Goal: Communication & Community: Share content

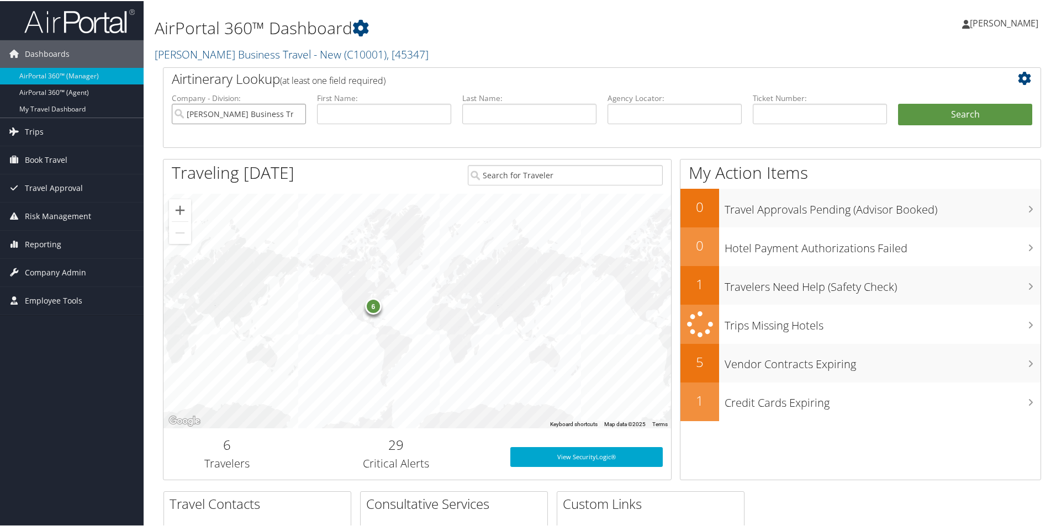
click at [254, 112] on input "Christopherson Business Travel - New" at bounding box center [239, 113] width 134 height 20
click at [631, 117] on input "text" at bounding box center [675, 113] width 134 height 20
paste input "DLXMZ2"
type input "DLXMZ2"
click at [934, 110] on button "Search" at bounding box center [965, 114] width 134 height 22
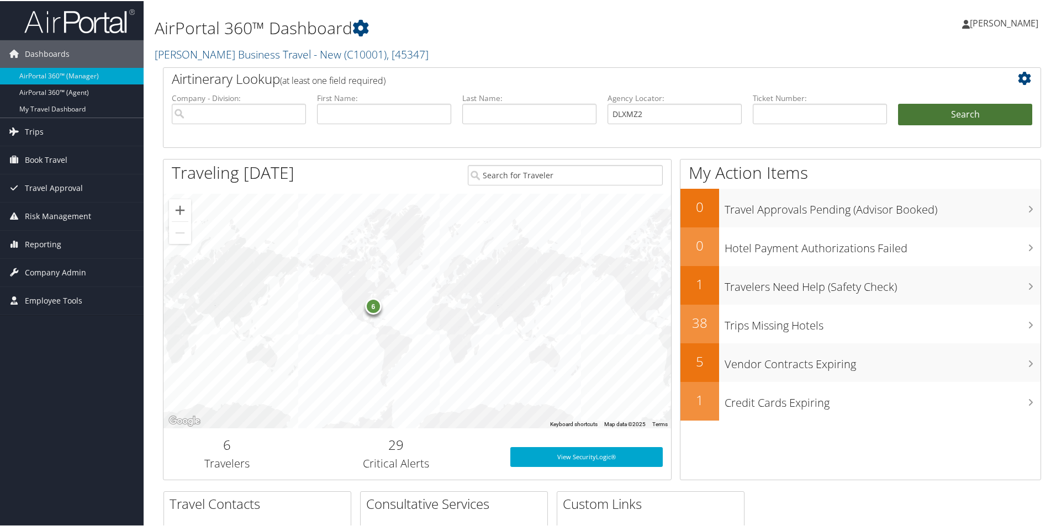
click at [934, 110] on button "Search" at bounding box center [965, 114] width 134 height 22
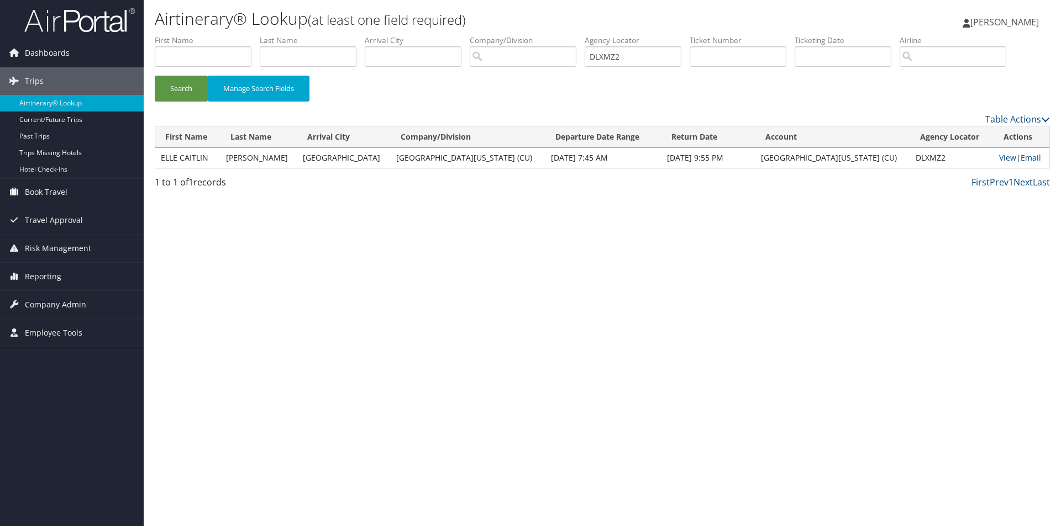
click at [993, 164] on td "View | Email" at bounding box center [1021, 158] width 56 height 20
click at [999, 158] on link "View" at bounding box center [1007, 157] width 17 height 10
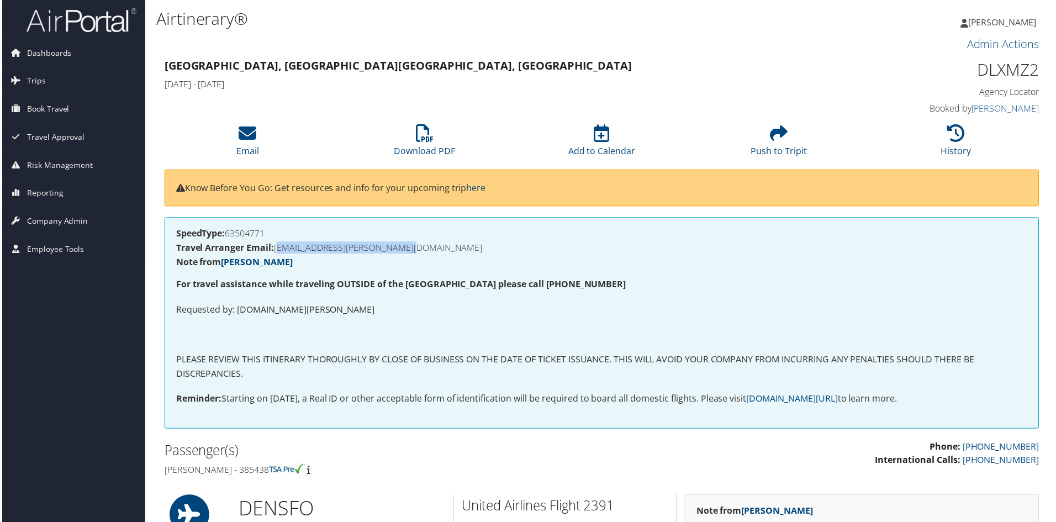
drag, startPoint x: 435, startPoint y: 247, endPoint x: 275, endPoint y: 250, distance: 159.7
click at [275, 250] on h4 "Travel Arranger Email: ELLE.ROBERSON@CUANSCHUTZ.EDU" at bounding box center [602, 248] width 855 height 9
copy h4 "ELLE.ROBERSON@CUANSCHUTZ.EDU"
click at [239, 134] on icon at bounding box center [247, 134] width 18 height 18
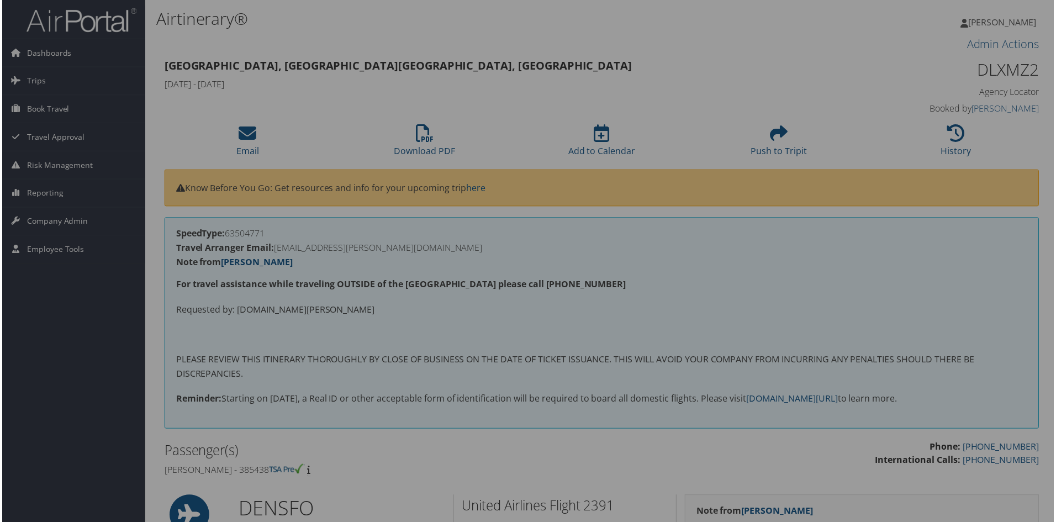
click at [239, 134] on div at bounding box center [530, 263] width 1061 height 526
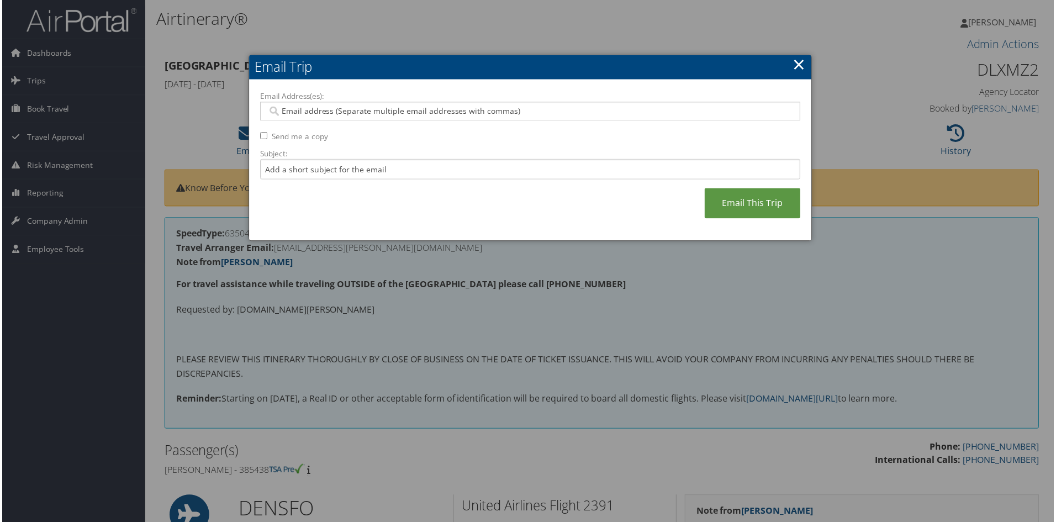
click at [287, 112] on input "Email Address(es):" at bounding box center [530, 111] width 528 height 11
paste input "ELLE.ROBERSON@CUANSCHUTZ.EDU"
type input "ELLE.ROBERSON@CUANSCHUTZ.EDU"
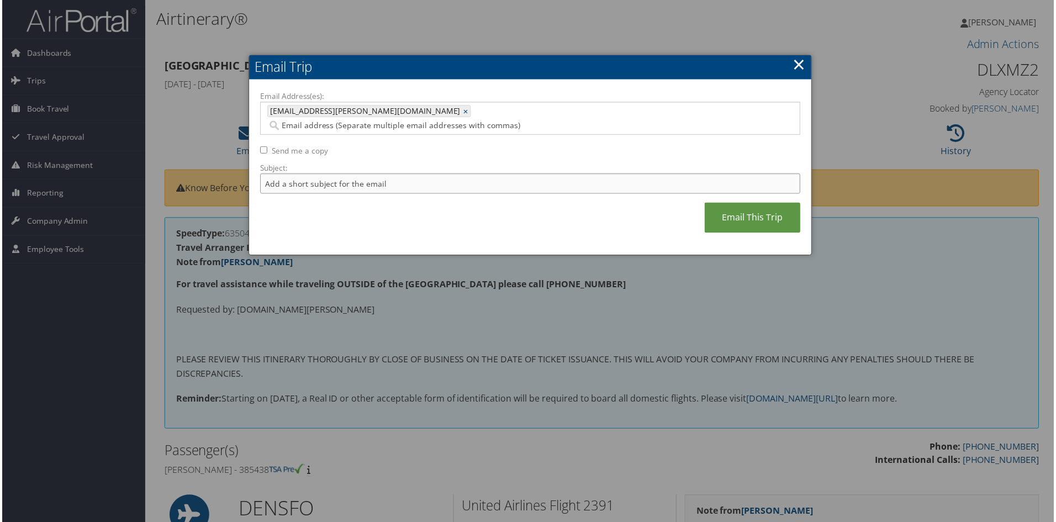
click at [279, 174] on input "Subject:" at bounding box center [530, 184] width 542 height 20
type input "I"
click at [265, 174] on input "Eticket/invoice and itinerary for DEN//PVG roundtrip" at bounding box center [530, 184] width 542 height 20
type input "E -ticket/invoice and itinerary for DEN//PVG roundtrip"
click at [754, 204] on link "Email This Trip" at bounding box center [753, 218] width 96 height 30
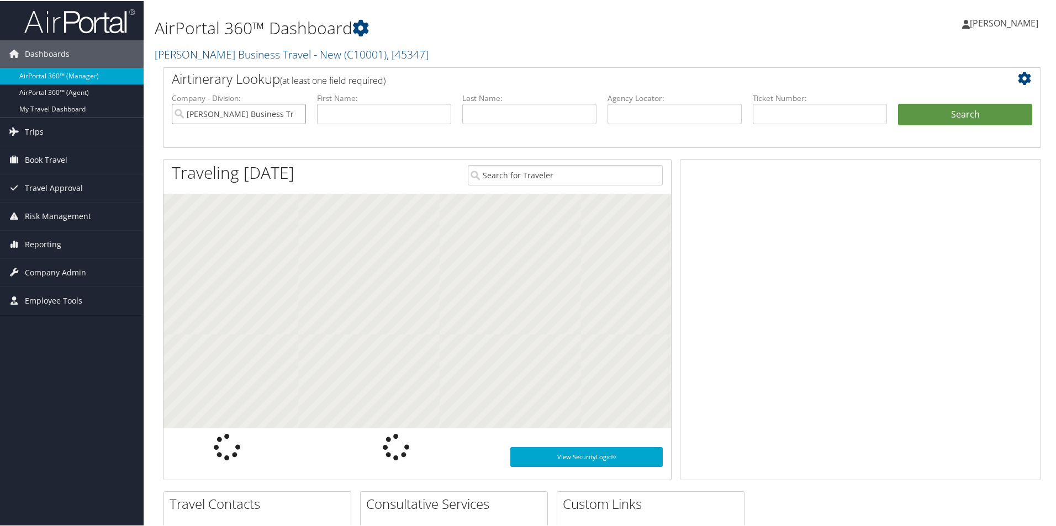
click at [296, 118] on input "[PERSON_NAME] Business Travel - New" at bounding box center [239, 113] width 134 height 20
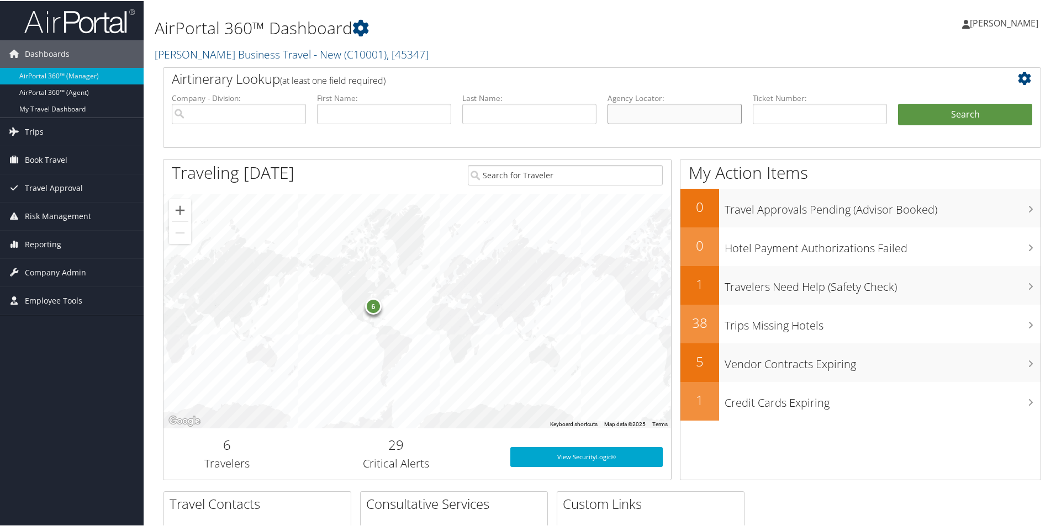
click at [623, 116] on input "text" at bounding box center [675, 113] width 134 height 20
paste input "D37R55"
type input "D37R55"
click at [915, 112] on button "Search" at bounding box center [965, 114] width 134 height 22
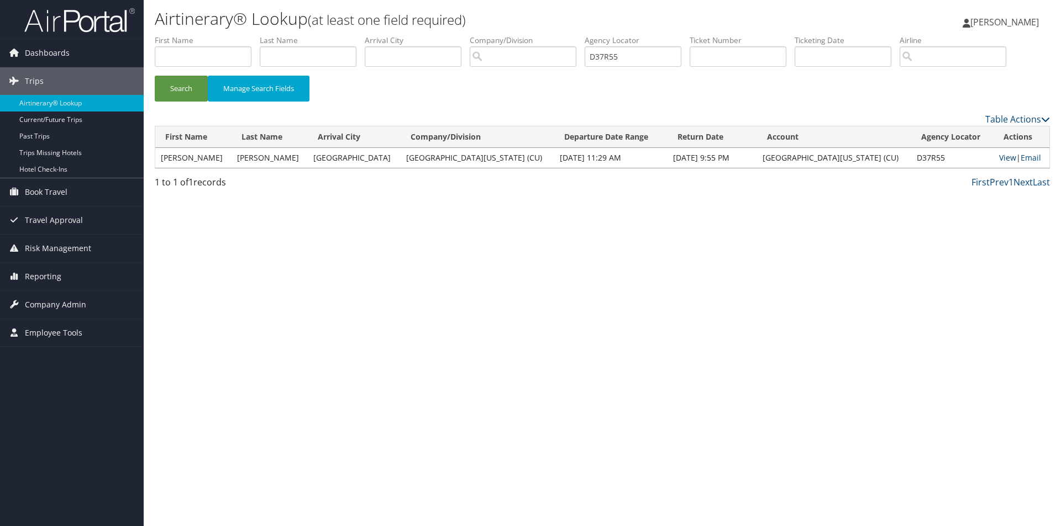
click at [999, 158] on link "View" at bounding box center [1007, 157] width 17 height 10
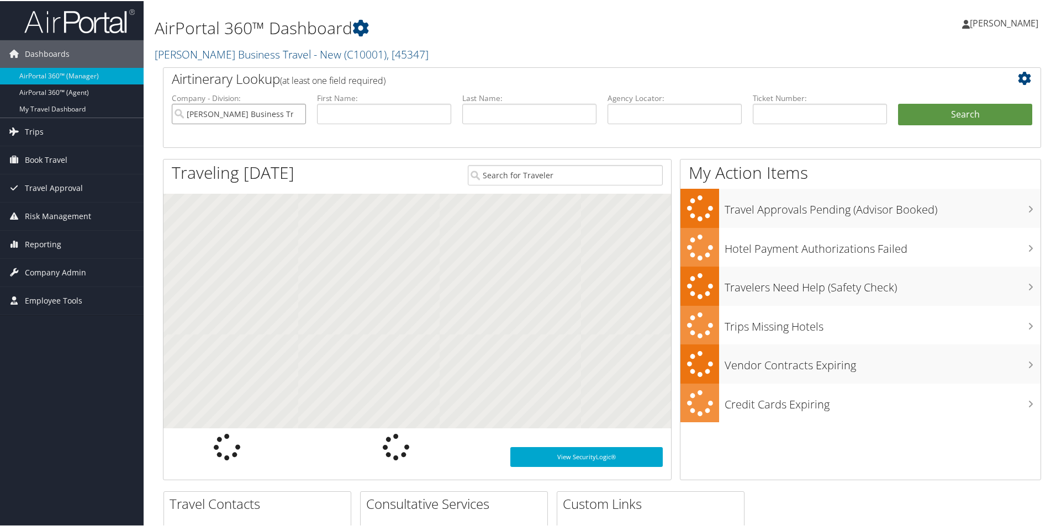
click at [281, 115] on input "Christopherson Business Travel - New" at bounding box center [239, 113] width 134 height 20
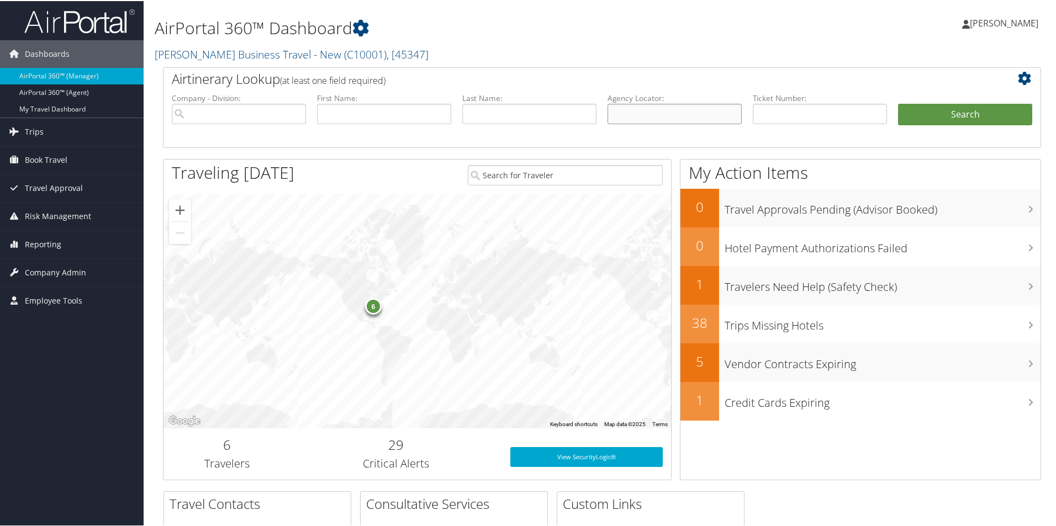
click at [629, 115] on input "text" at bounding box center [675, 113] width 134 height 20
paste input "D37R55"
type input "D37R55"
click at [926, 112] on button "Search" at bounding box center [965, 114] width 134 height 22
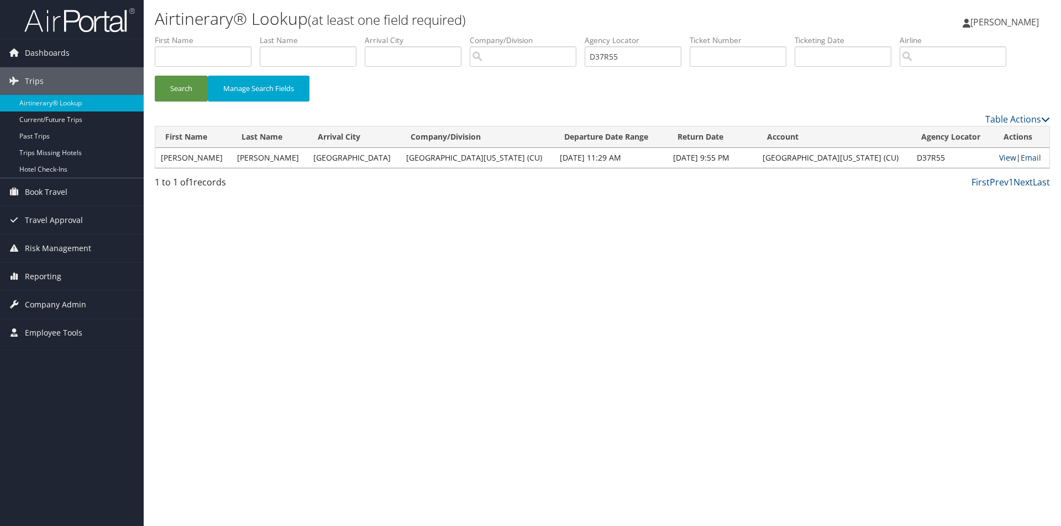
click at [999, 158] on link "View" at bounding box center [1007, 157] width 17 height 10
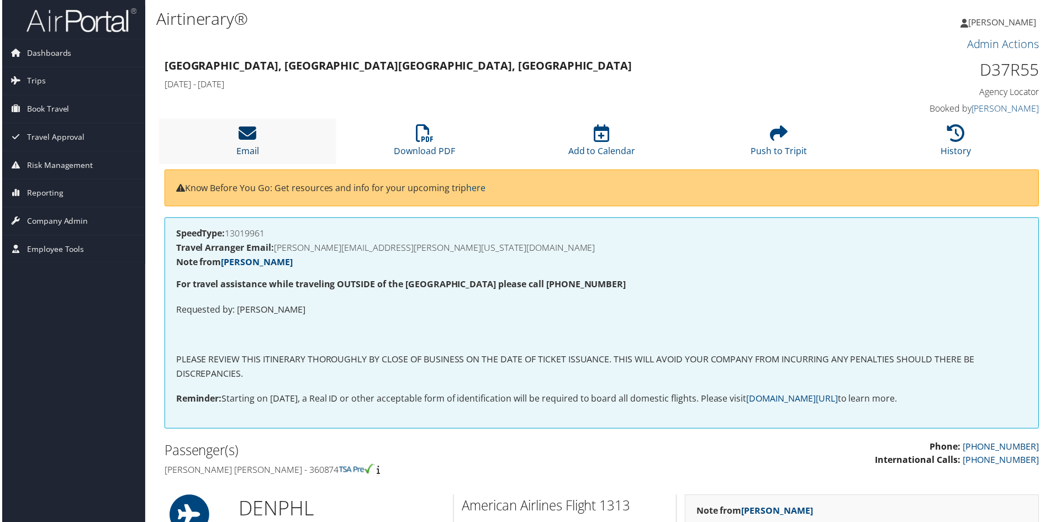
click at [238, 133] on icon at bounding box center [247, 134] width 18 height 18
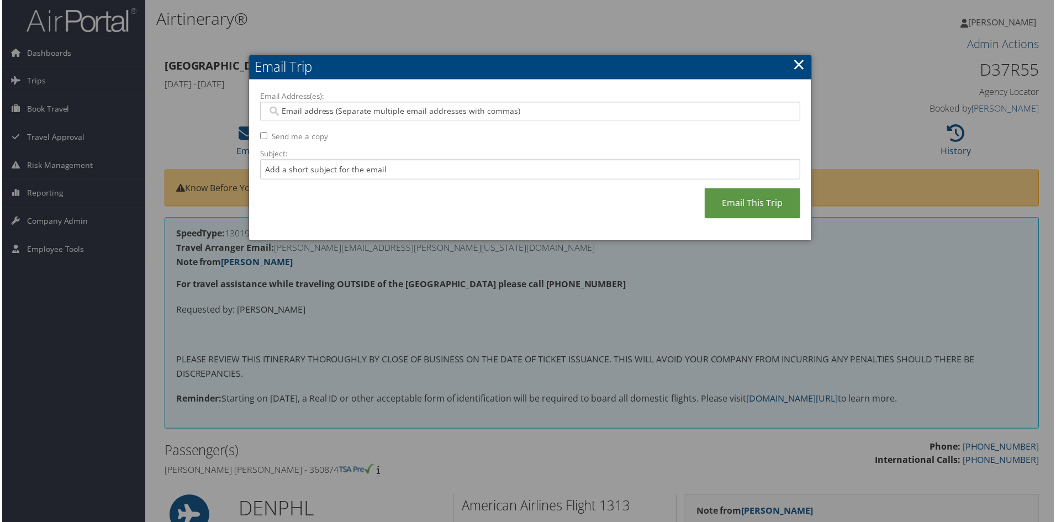
drag, startPoint x: 304, startPoint y: 109, endPoint x: 297, endPoint y: 113, distance: 7.7
click at [302, 110] on input "Email Address(es):" at bounding box center [530, 111] width 528 height 11
click at [285, 112] on input "Email Address(es):" at bounding box center [530, 111] width 528 height 11
paste input "[PERSON_NAME][EMAIL_ADDRESS][PERSON_NAME][US_STATE][DOMAIN_NAME]"
type input "[PERSON_NAME][EMAIL_ADDRESS][PERSON_NAME][US_STATE][DOMAIN_NAME]"
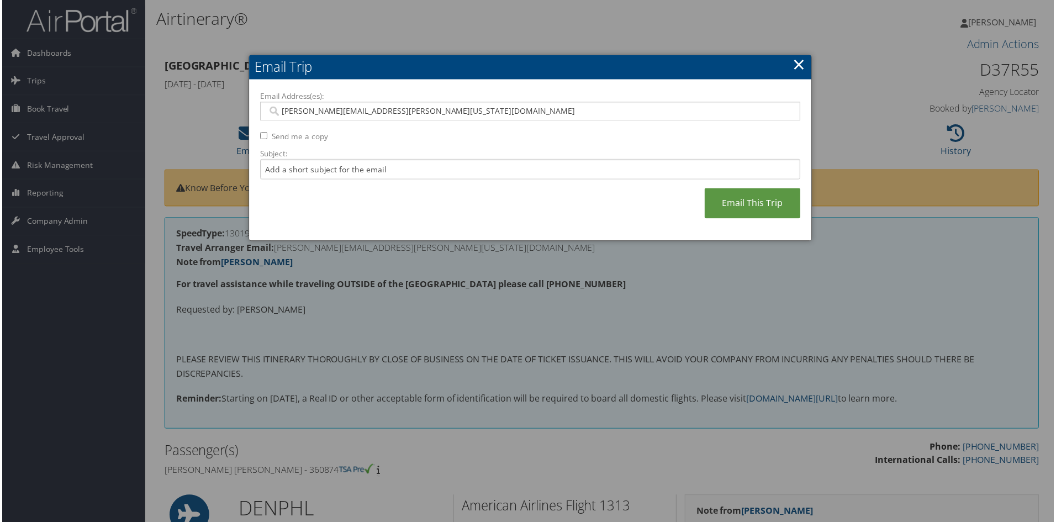
type input "[PERSON_NAME][EMAIL_ADDRESS][PERSON_NAME][US_STATE][DOMAIN_NAME]"
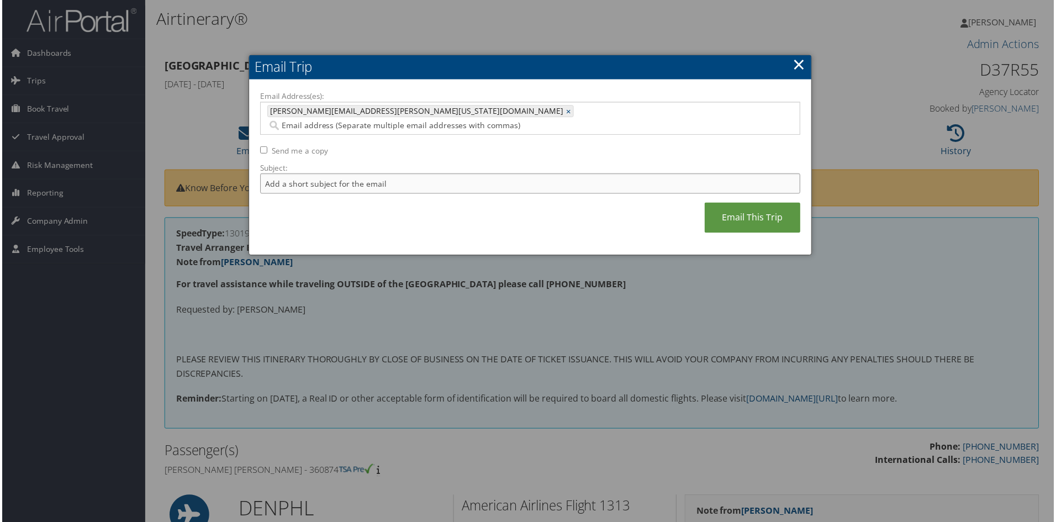
click at [276, 174] on input "Subject:" at bounding box center [530, 184] width 542 height 20
click at [365, 174] on input "return flight changed to [DATE] Zrh-Phl" at bounding box center [530, 184] width 542 height 20
click at [440, 174] on input "return flight changed to [DATE] Zrh-Phl" at bounding box center [530, 184] width 542 height 20
type input "return flight changed to [DATE]"
click at [729, 205] on link "Email This Trip" at bounding box center [753, 218] width 96 height 30
